Goal: Task Accomplishment & Management: Manage account settings

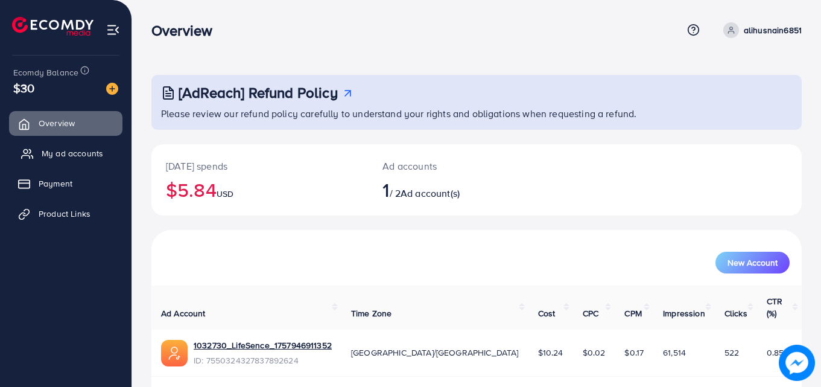
click at [90, 157] on span "My ad accounts" at bounding box center [73, 153] width 62 height 12
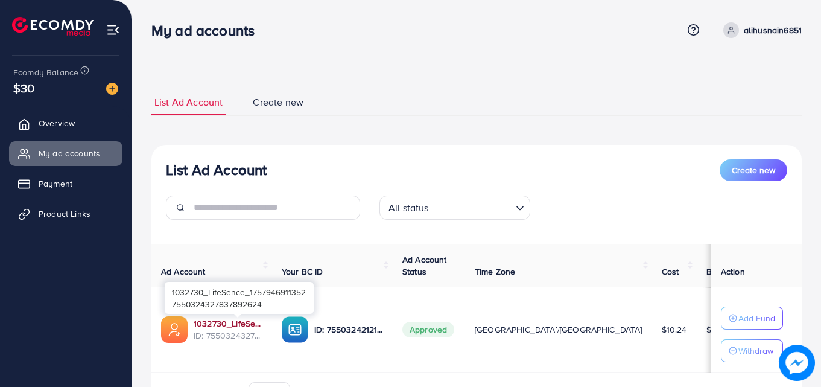
click at [248, 323] on link "1032730_LifeSence_1757946911352" at bounding box center [228, 323] width 69 height 12
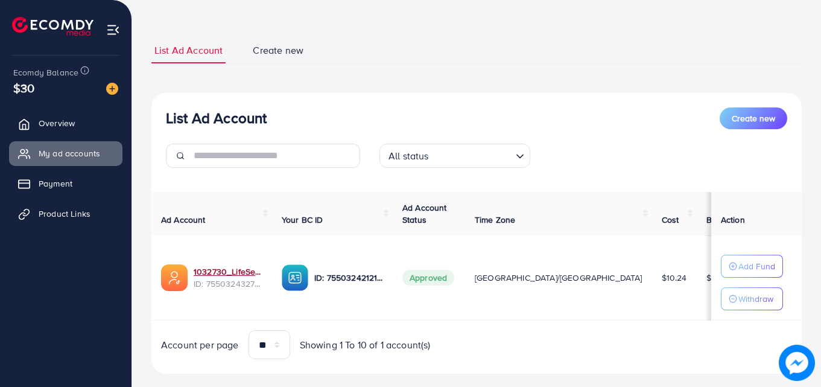
scroll to position [72, 0]
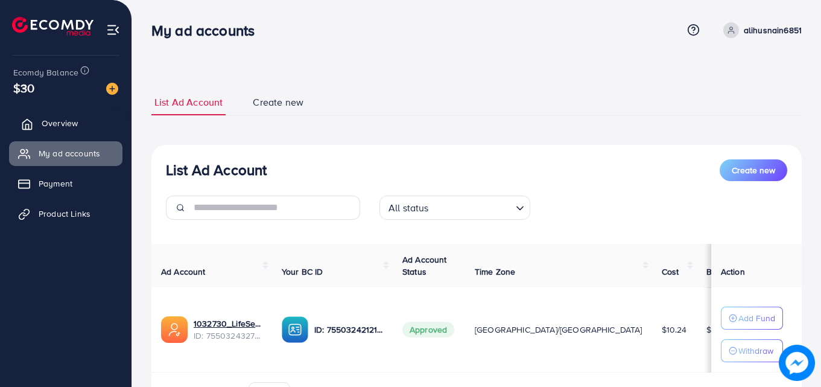
click at [89, 120] on link "Overview" at bounding box center [65, 123] width 113 height 24
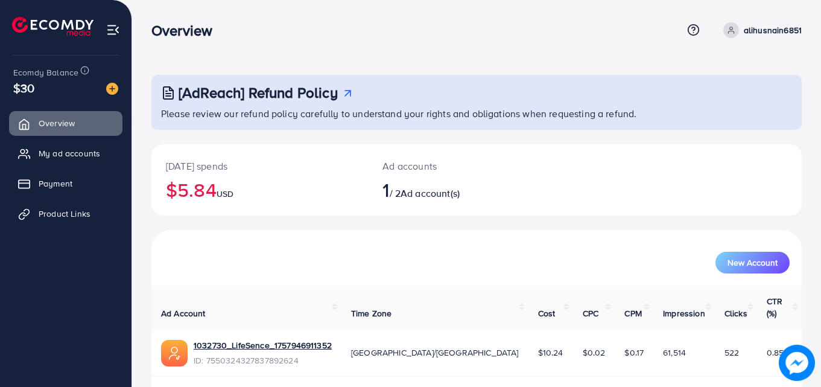
scroll to position [28, 0]
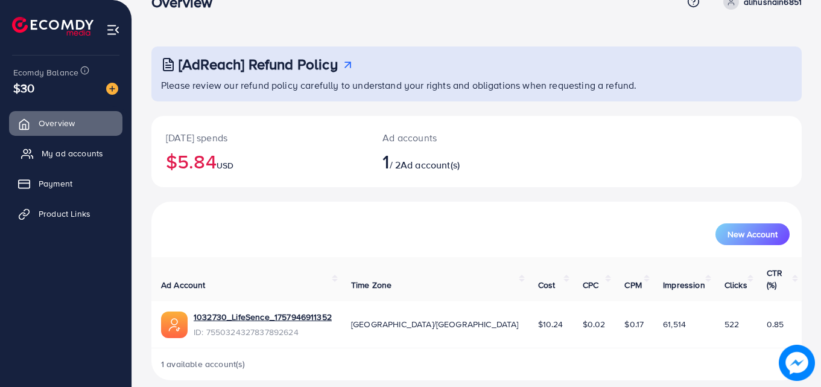
click at [107, 151] on link "My ad accounts" at bounding box center [65, 153] width 113 height 24
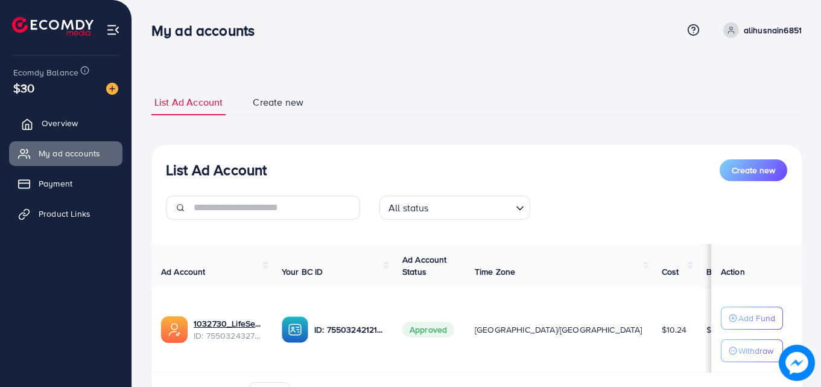
click at [77, 131] on link "Overview" at bounding box center [65, 123] width 113 height 24
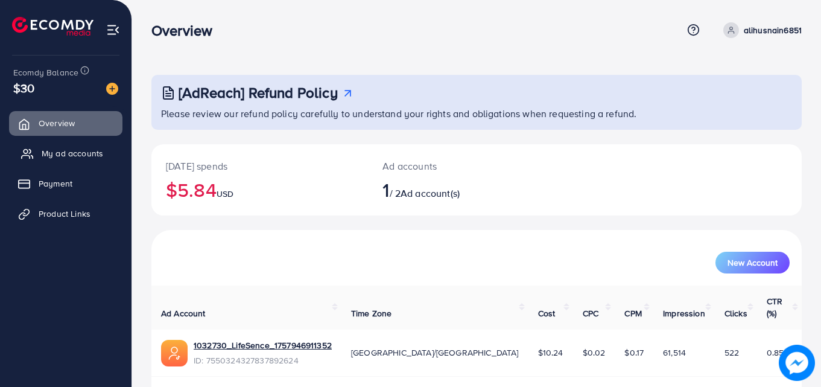
click at [79, 148] on span "My ad accounts" at bounding box center [73, 153] width 62 height 12
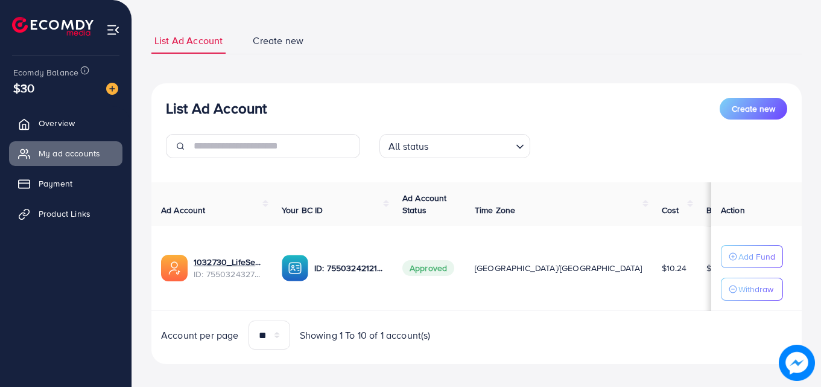
scroll to position [72, 0]
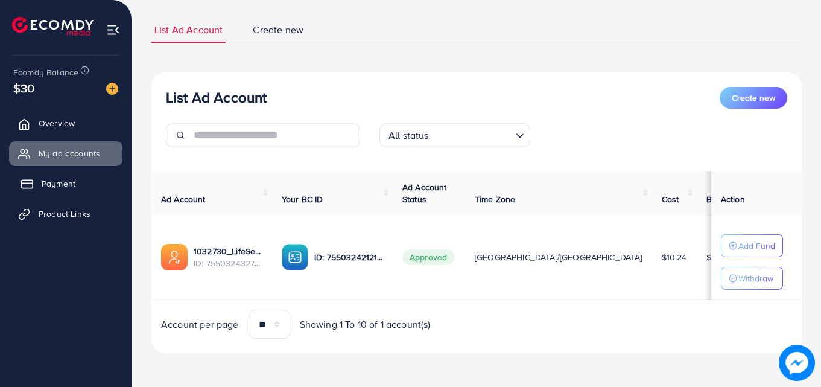
click at [92, 178] on link "Payment" at bounding box center [65, 183] width 113 height 24
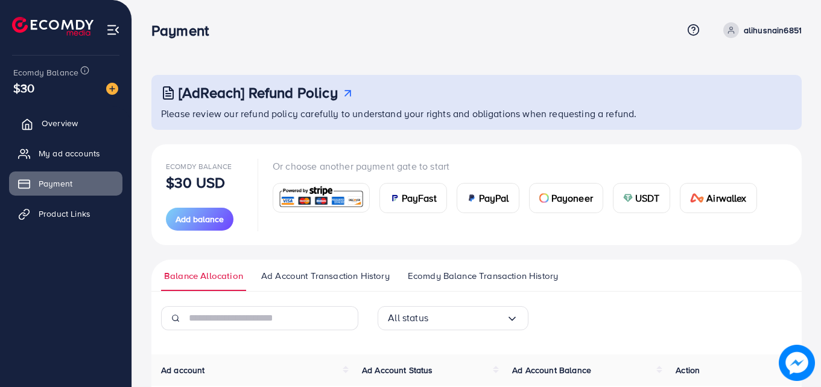
click at [72, 129] on span "Overview" at bounding box center [60, 123] width 36 height 12
